Goal: Information Seeking & Learning: Learn about a topic

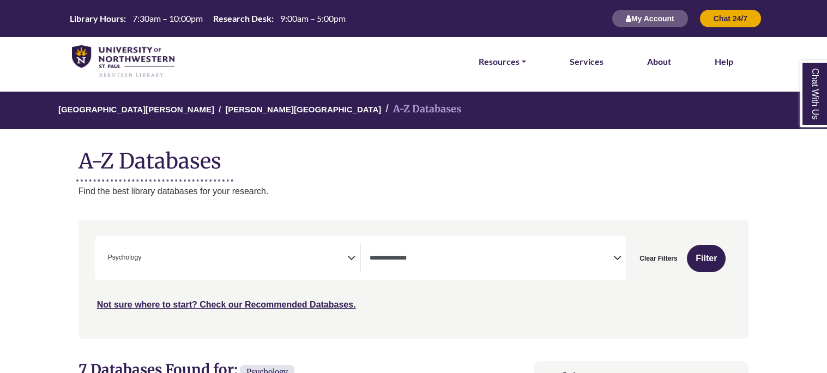
select select "Database Types Filter"
click at [312, 248] on span "× Psychology" at bounding box center [226, 258] width 244 height 28
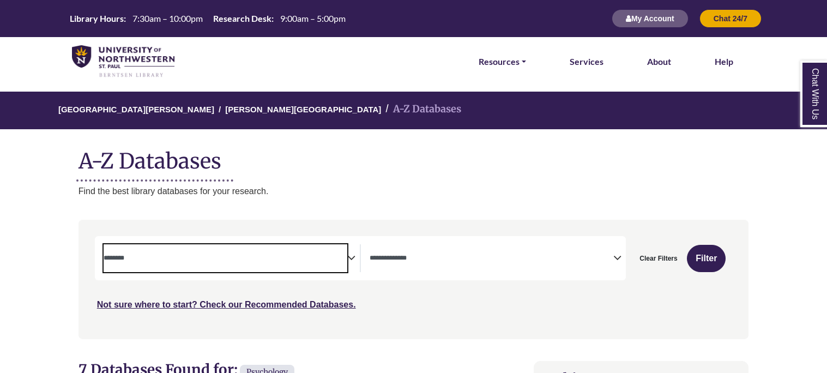
scroll to position [387, 0]
click at [143, 263] on span "Search filters" at bounding box center [226, 258] width 244 height 28
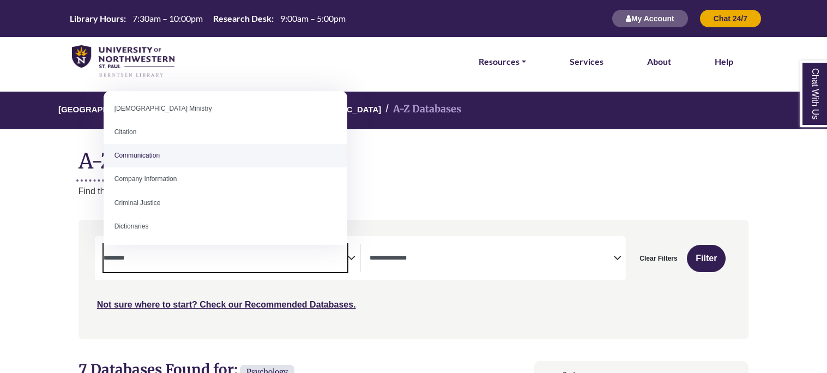
scroll to position [182, 0]
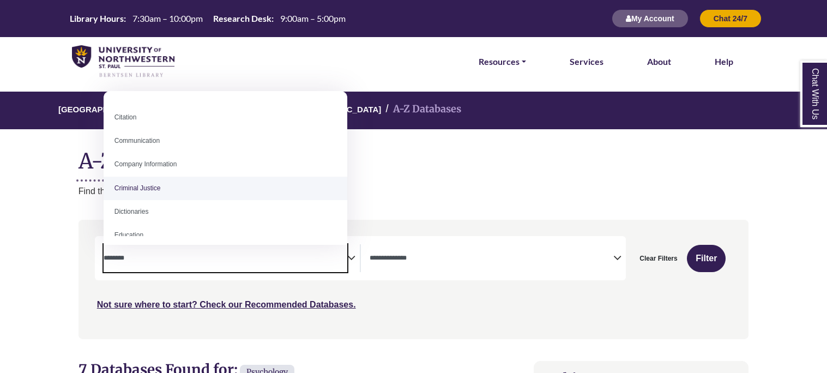
select select "******"
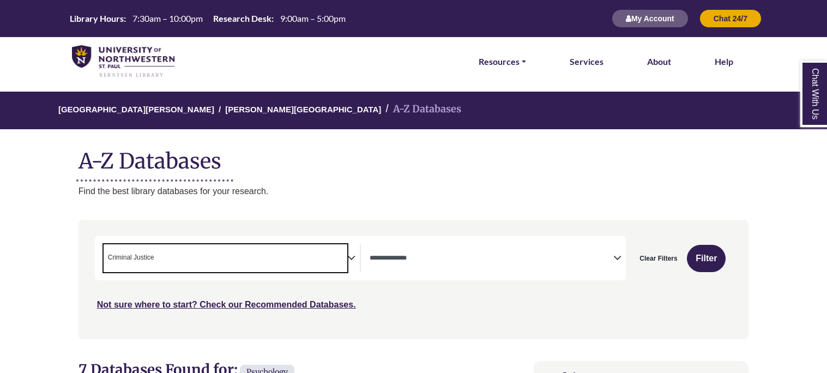
click at [166, 260] on span "× Criminal Justice" at bounding box center [226, 258] width 244 height 28
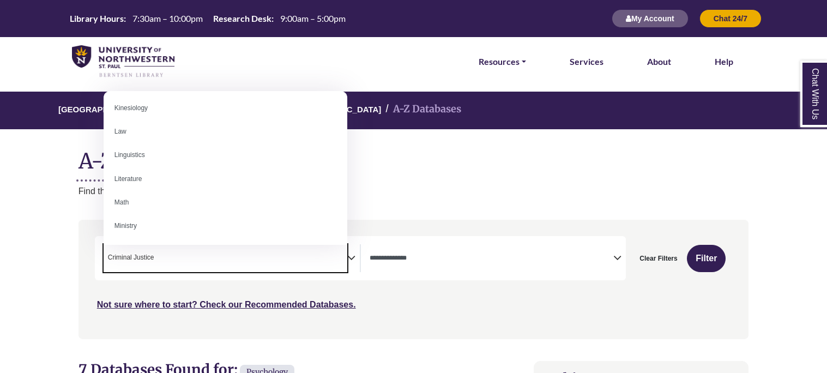
scroll to position [573, 0]
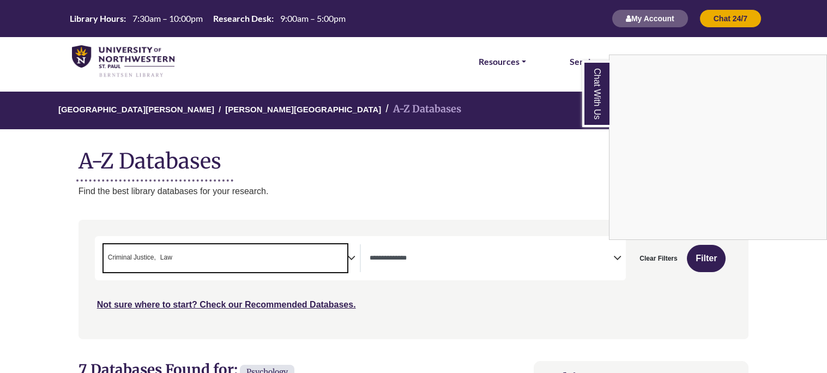
click at [195, 255] on div "Chat With Us" at bounding box center [413, 186] width 827 height 373
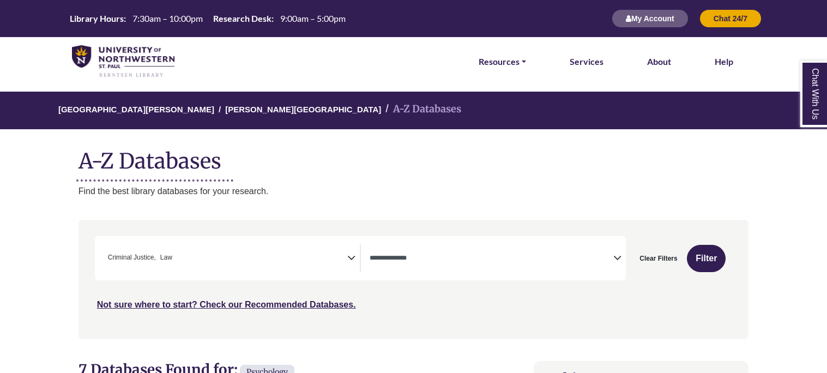
click at [203, 267] on span "× Criminal Justice × Law" at bounding box center [226, 258] width 244 height 28
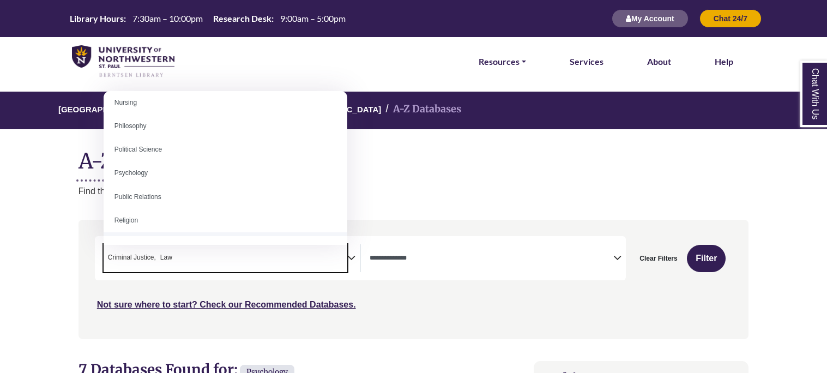
scroll to position [808, 0]
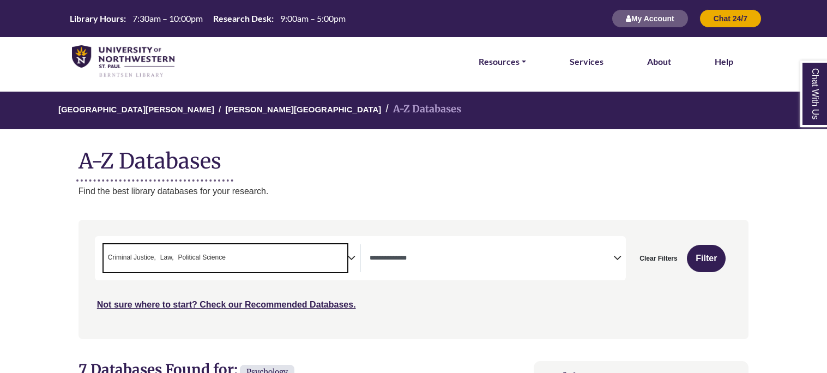
click at [235, 258] on span "× Criminal Justice × Law × Political Science" at bounding box center [226, 258] width 244 height 28
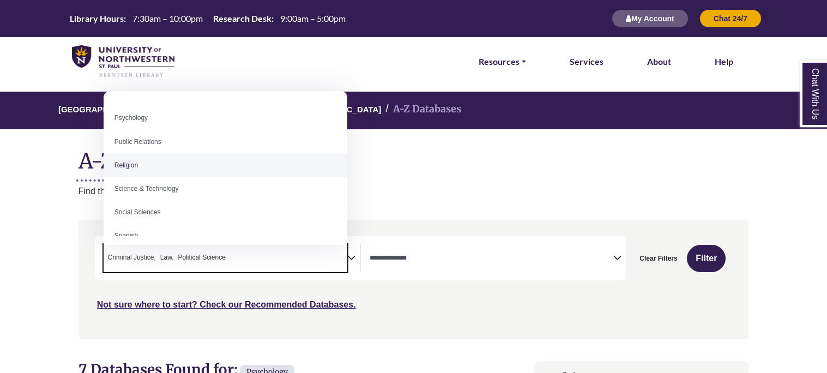
scroll to position [862, 0]
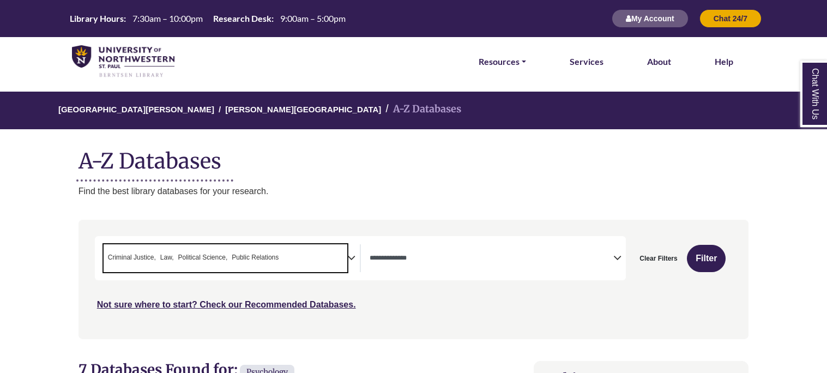
click at [300, 262] on span "× Criminal Justice × Law × Political Science × Public Relations" at bounding box center [226, 258] width 244 height 28
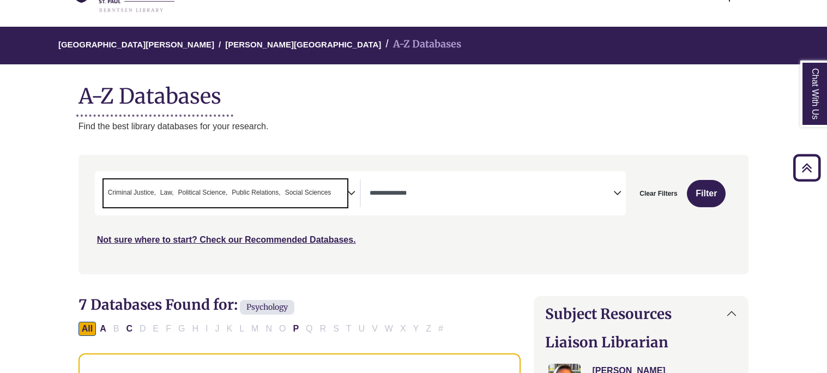
scroll to position [0, 0]
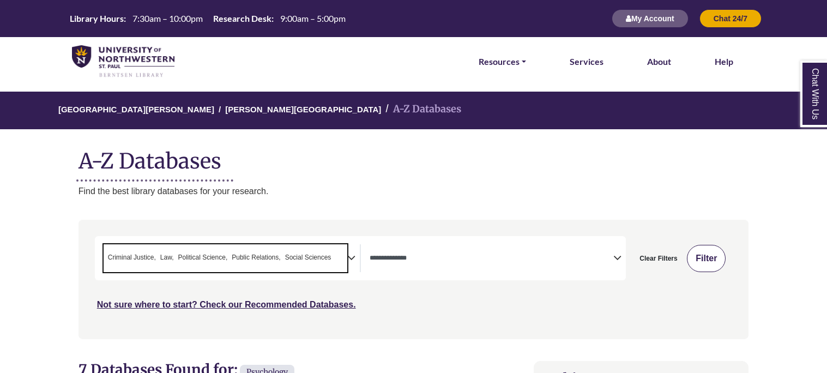
click at [705, 262] on button "Filter" at bounding box center [706, 258] width 39 height 27
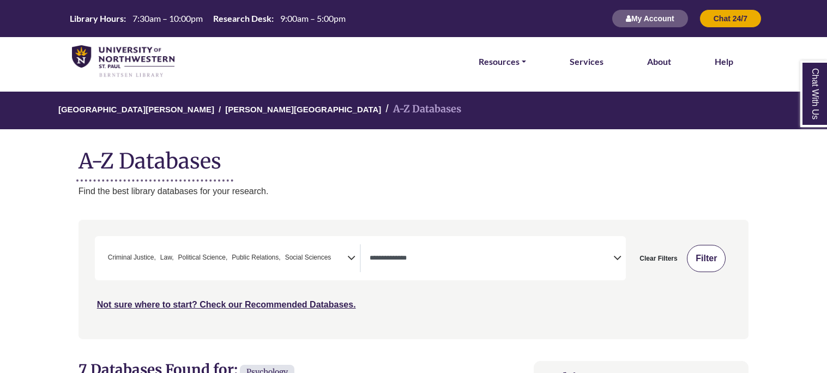
select select "Database Types Filter"
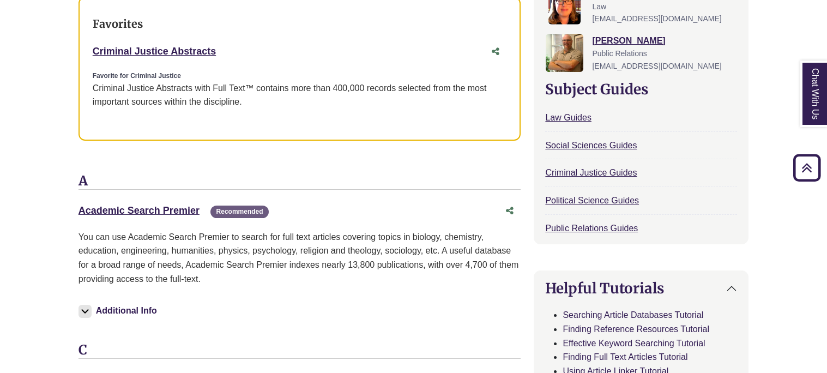
scroll to position [453, 0]
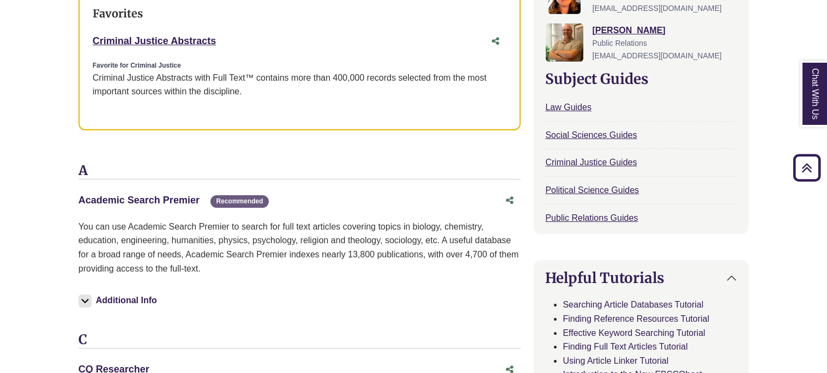
click at [147, 196] on link "Academic Search Premier This link opens in a new window" at bounding box center [139, 200] width 121 height 11
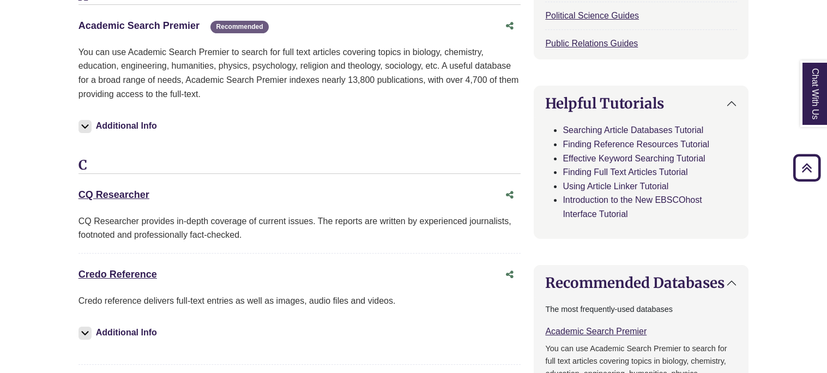
scroll to position [647, 0]
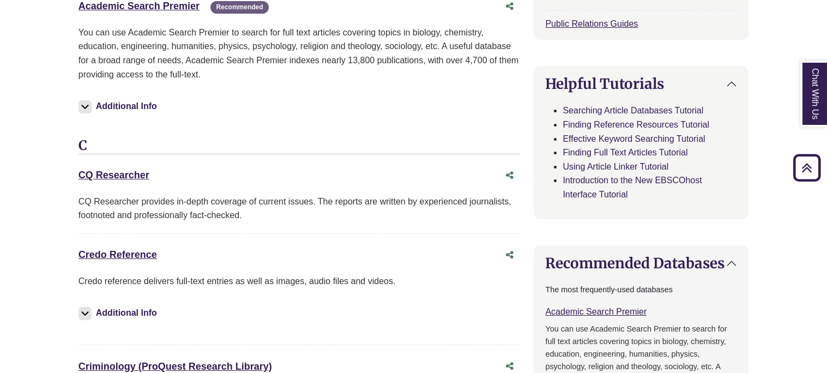
click at [116, 165] on div "CQ Researcher This link opens in a new window" at bounding box center [300, 175] width 443 height 21
click at [121, 170] on link "CQ Researcher This link opens in a new window" at bounding box center [114, 175] width 71 height 11
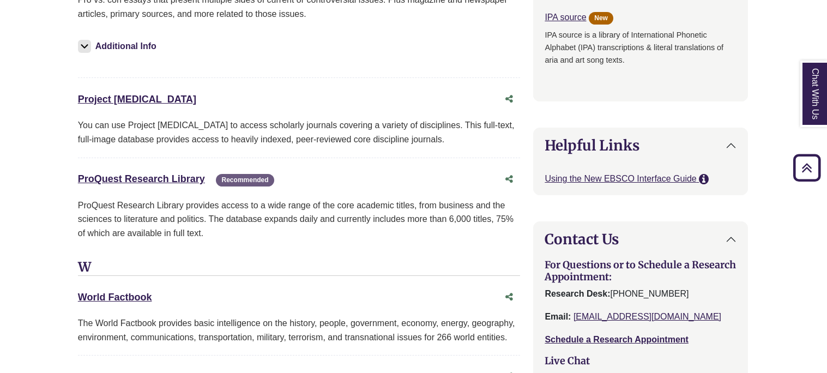
scroll to position [1302, 1]
click at [175, 180] on link "ProQuest Research Library This link opens in a new window" at bounding box center [141, 178] width 127 height 11
